Goal: Information Seeking & Learning: Learn about a topic

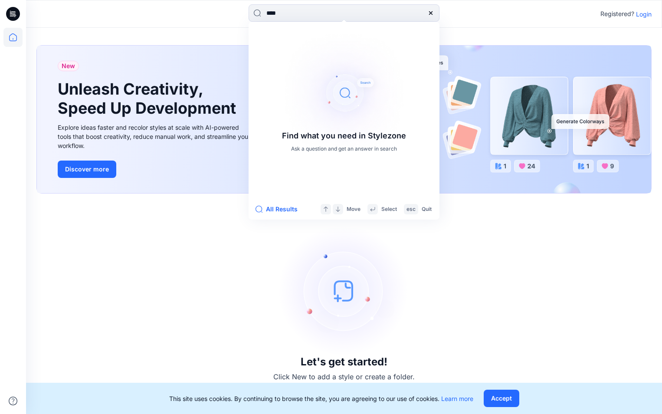
type input "*****"
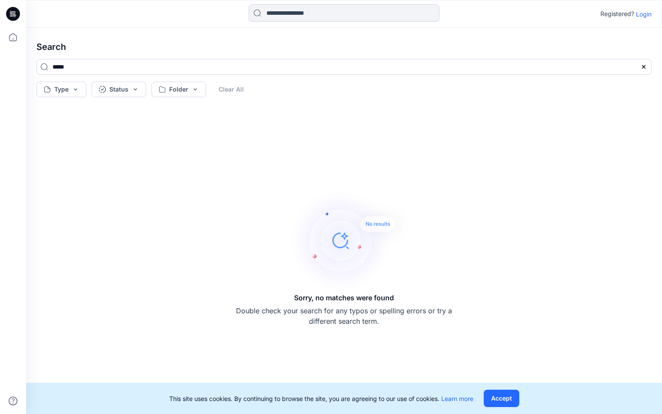
click at [314, 8] on input at bounding box center [343, 12] width 191 height 17
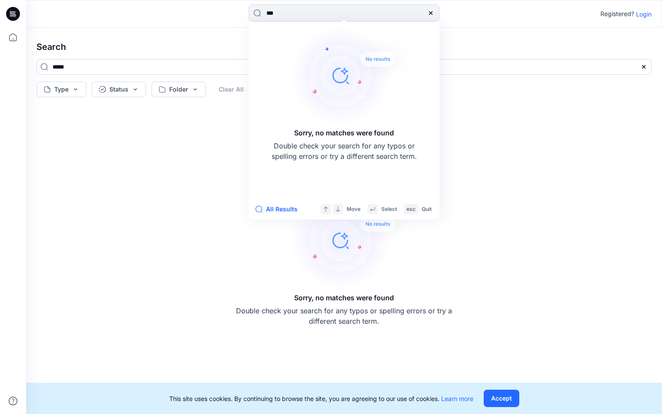
type input "***"
click at [541, 36] on h4 "Search" at bounding box center [343, 47] width 629 height 24
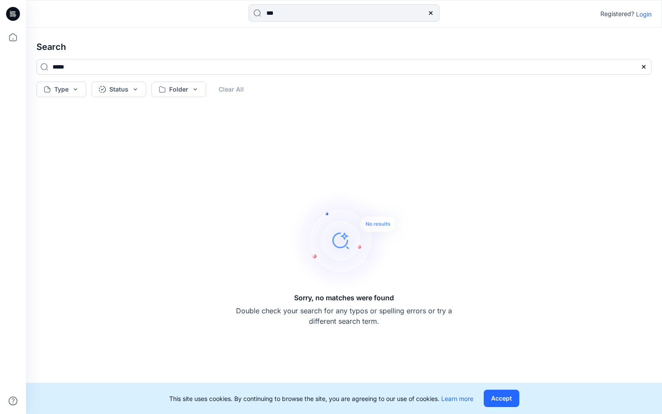
click at [636, 13] on p "Login" at bounding box center [644, 14] width 16 height 9
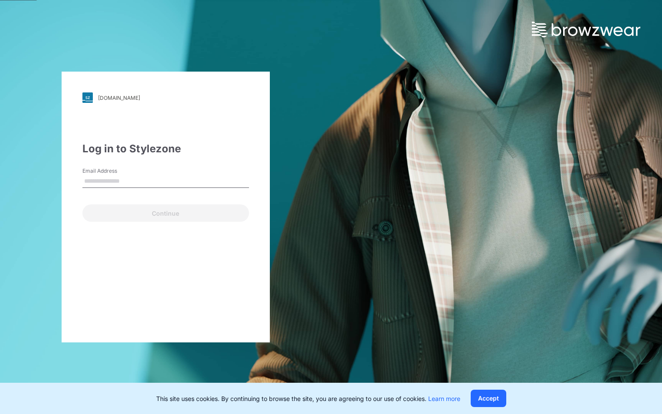
click at [141, 181] on input "Email Address" at bounding box center [165, 181] width 166 height 13
type input "**********"
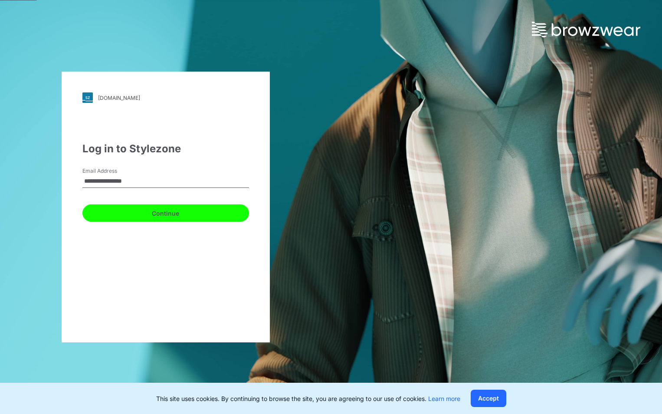
click at [135, 211] on button "Continue" at bounding box center [165, 212] width 166 height 17
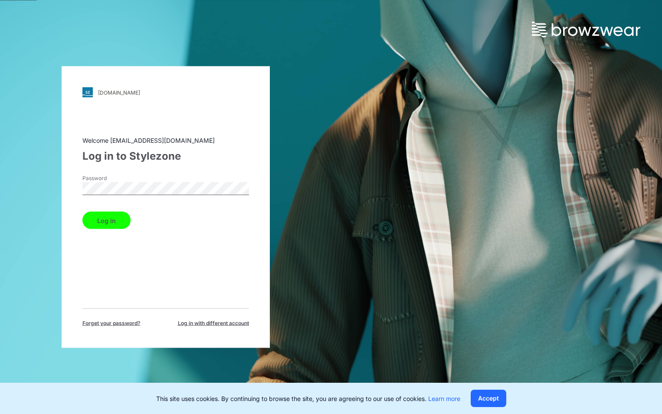
click at [116, 223] on button "Log in" at bounding box center [106, 220] width 48 height 17
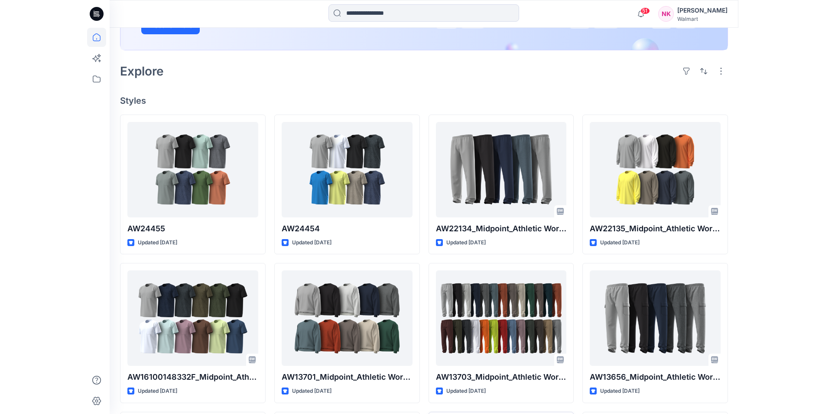
scroll to position [61, 0]
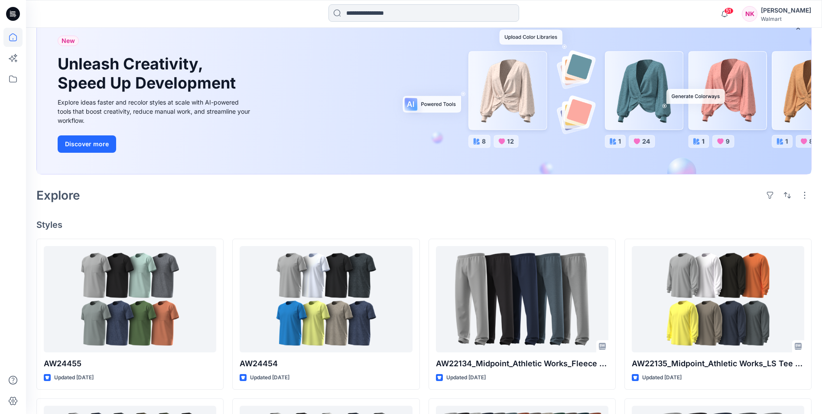
click at [392, 10] on input at bounding box center [424, 12] width 191 height 17
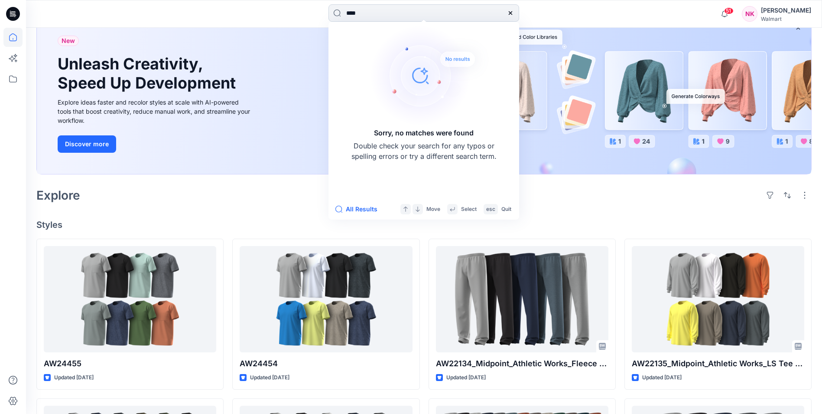
type input "*****"
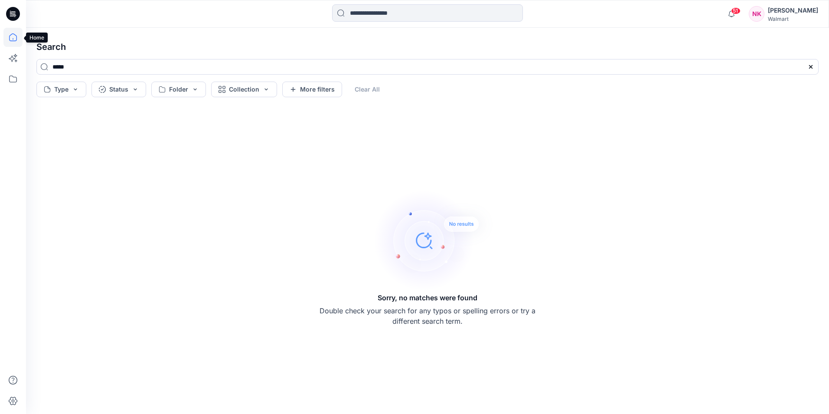
click at [13, 35] on icon at bounding box center [12, 37] width 19 height 19
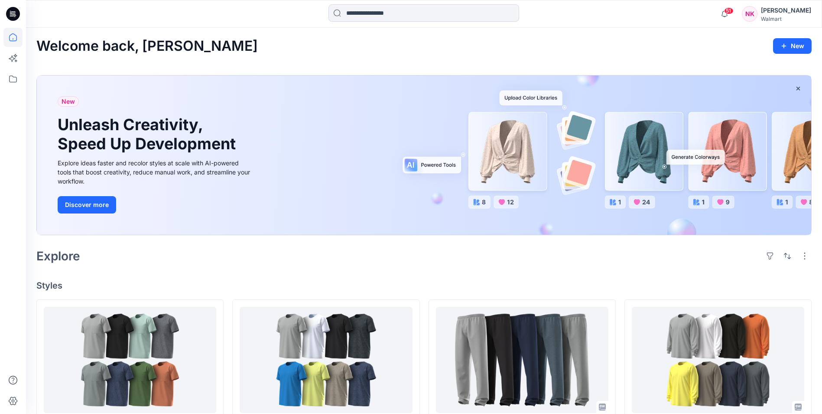
click at [661, 10] on div "[PERSON_NAME]" at bounding box center [786, 10] width 50 height 10
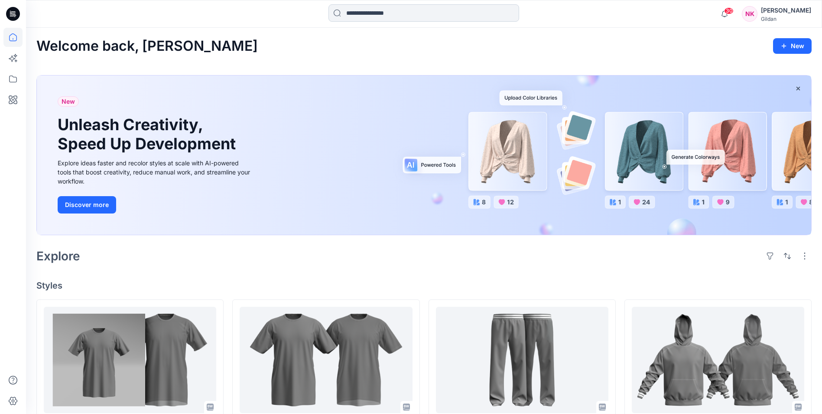
click at [396, 12] on input at bounding box center [424, 12] width 191 height 17
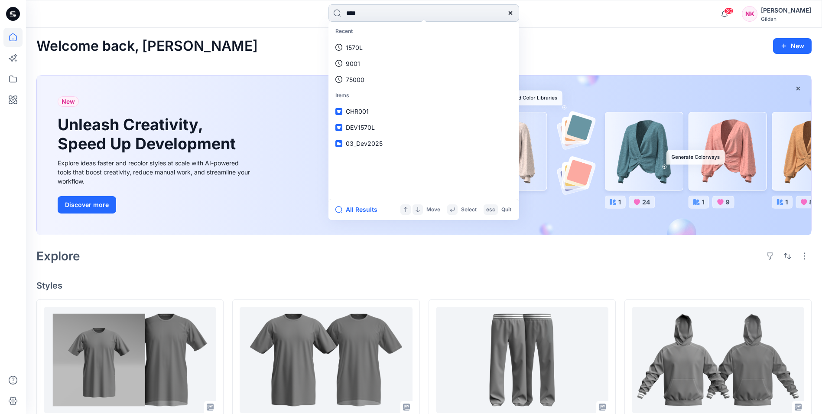
type input "*****"
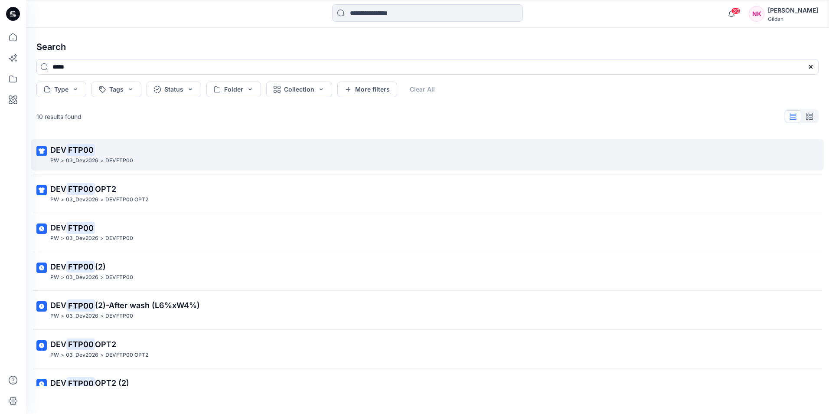
click at [80, 147] on mark "FTP00" at bounding box center [80, 149] width 29 height 12
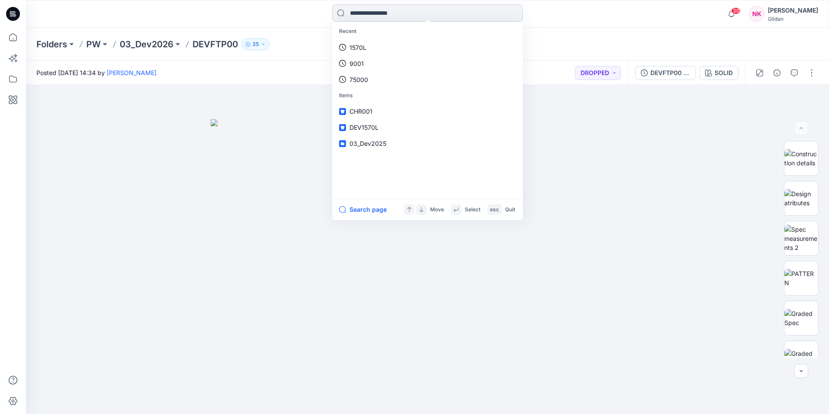
click at [401, 11] on input at bounding box center [427, 12] width 191 height 17
click at [148, 46] on p "03_Dev2026" at bounding box center [147, 44] width 54 height 12
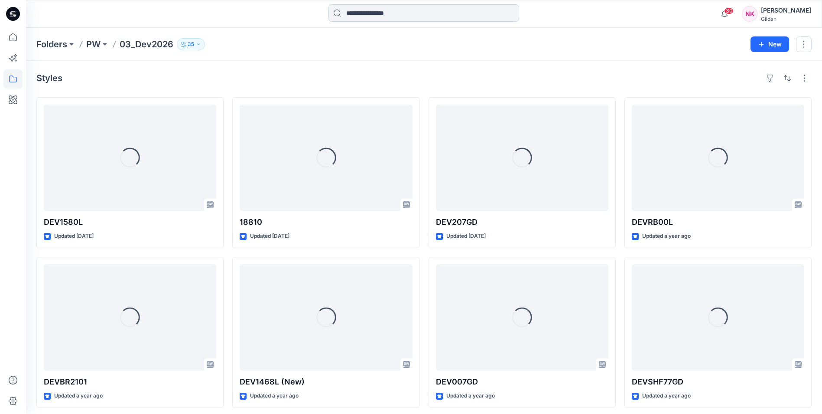
click at [368, 13] on input at bounding box center [424, 12] width 191 height 17
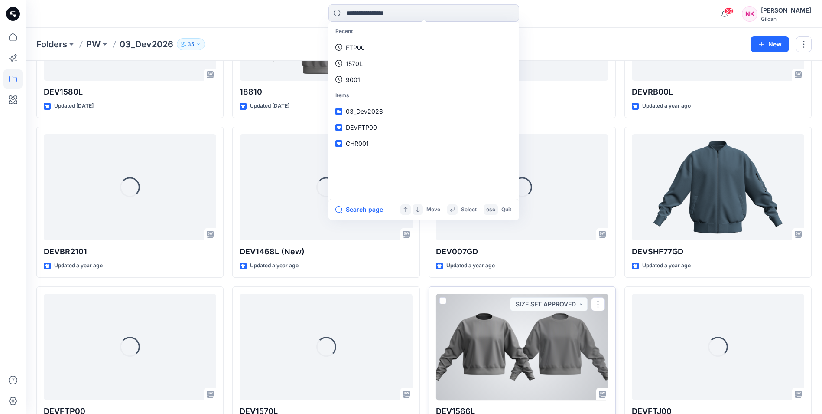
scroll to position [195, 0]
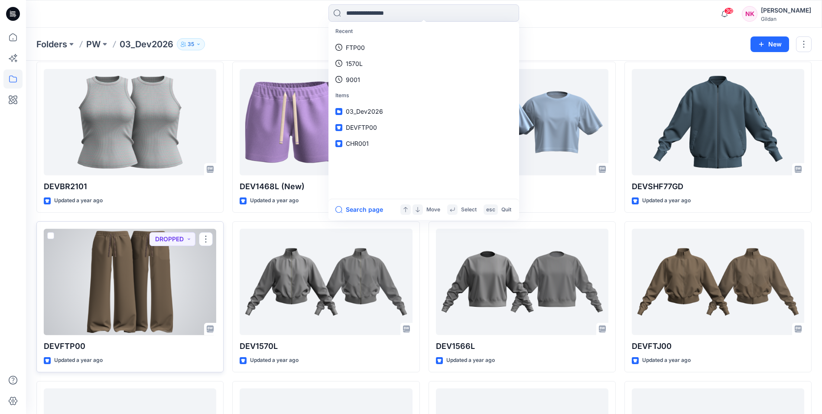
click at [130, 306] on div at bounding box center [130, 281] width 173 height 106
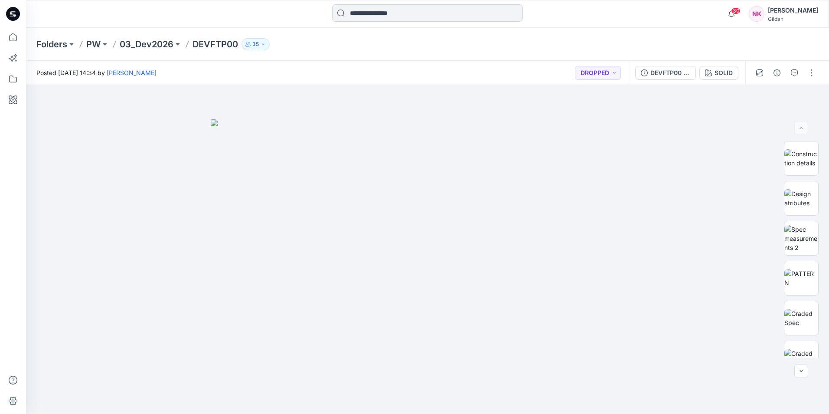
click at [388, 16] on input at bounding box center [427, 12] width 191 height 17
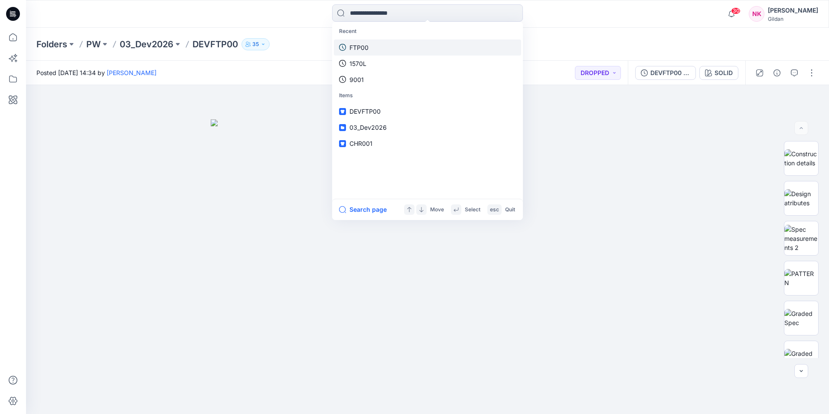
click at [370, 52] on link "FTP00" at bounding box center [427, 47] width 187 height 16
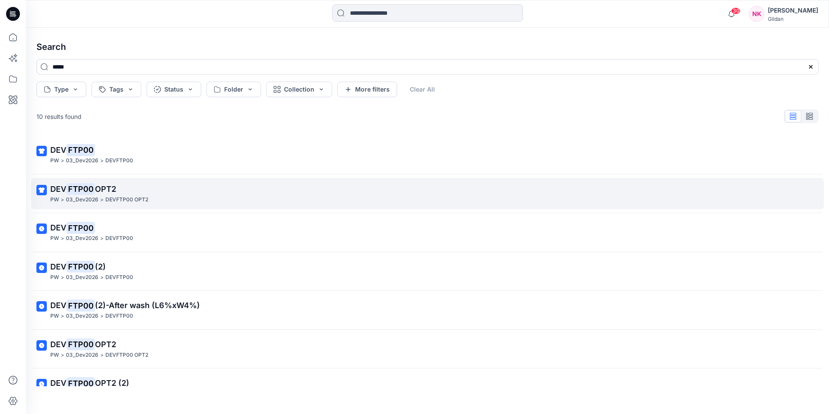
click at [111, 185] on span "OPT2" at bounding box center [105, 188] width 21 height 9
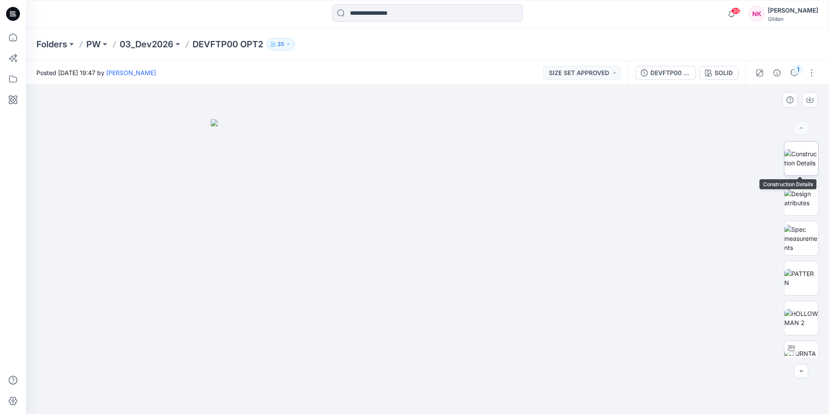
click at [805, 149] on img at bounding box center [801, 158] width 34 height 18
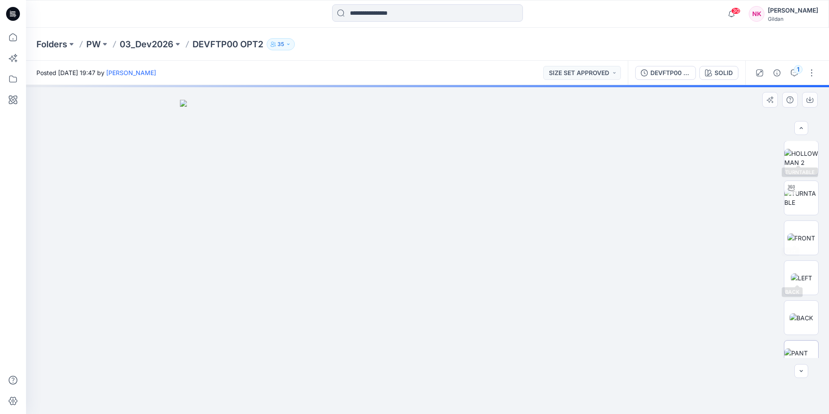
scroll to position [217, 0]
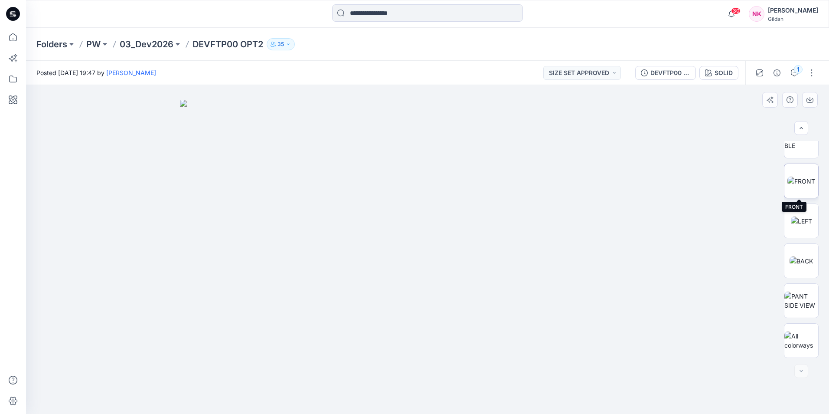
click at [804, 185] on img at bounding box center [801, 180] width 28 height 9
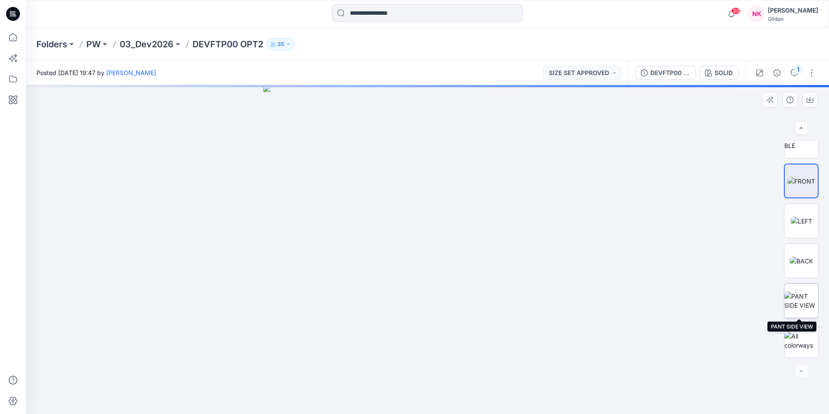
click at [801, 300] on img at bounding box center [801, 300] width 34 height 18
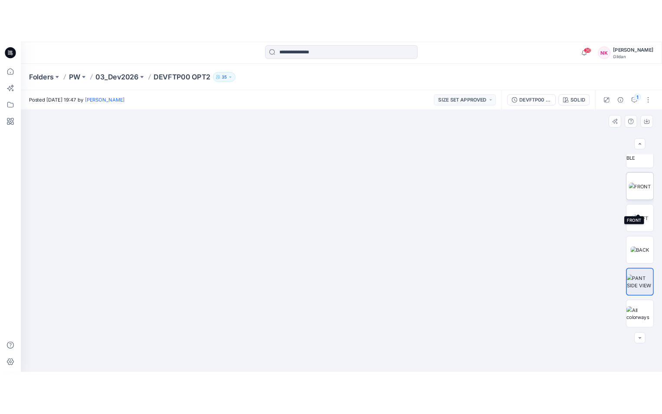
scroll to position [173, 0]
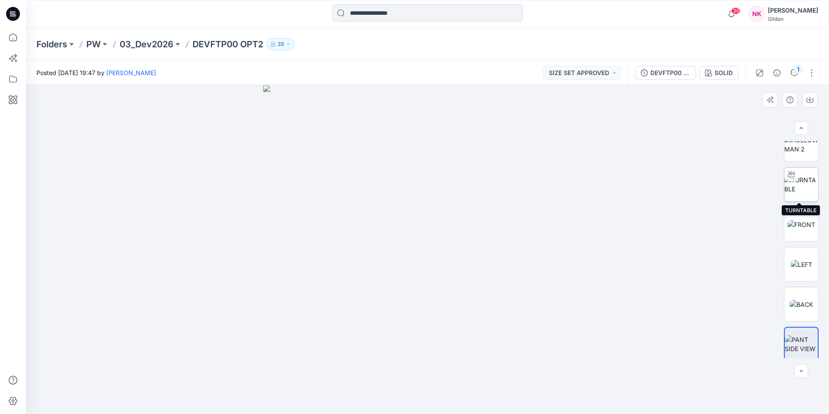
click at [800, 179] on img at bounding box center [801, 184] width 34 height 18
